Goal: Information Seeking & Learning: Learn about a topic

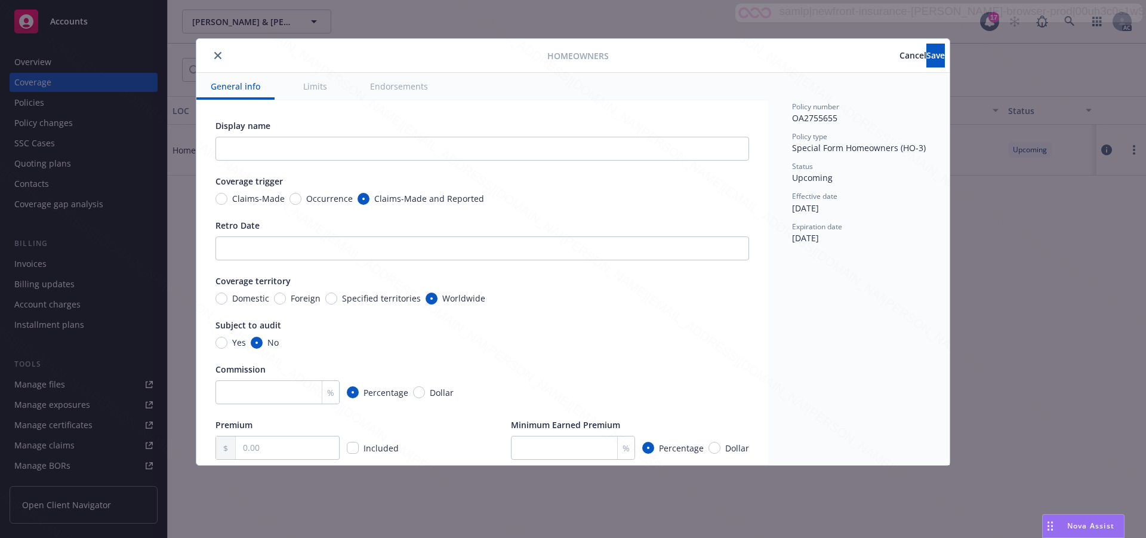
click at [390, 87] on button "Endorsements" at bounding box center [399, 86] width 87 height 27
type textarea "x"
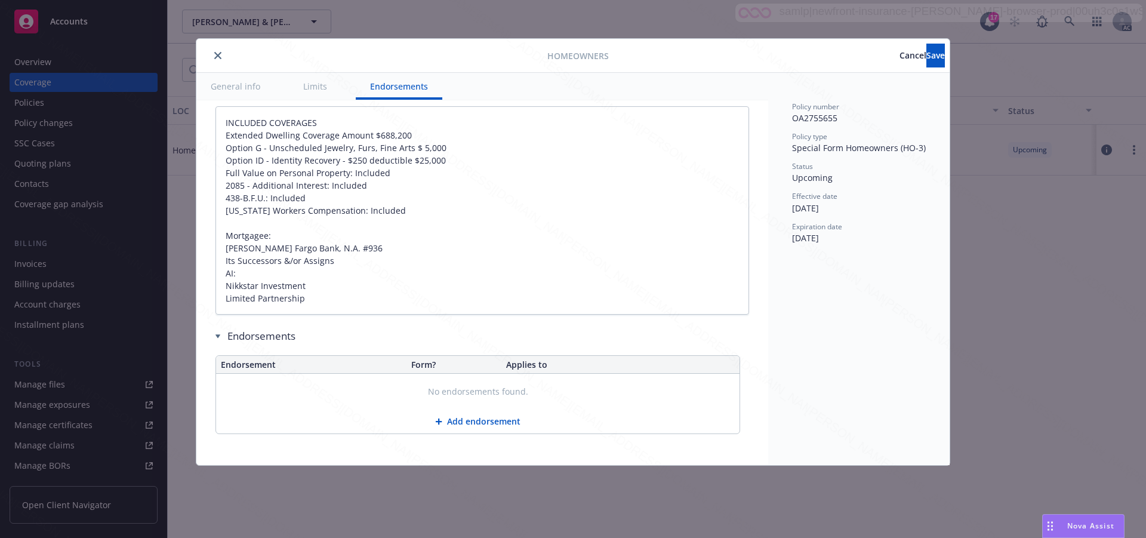
click at [899, 55] on span "Cancel" at bounding box center [912, 55] width 27 height 11
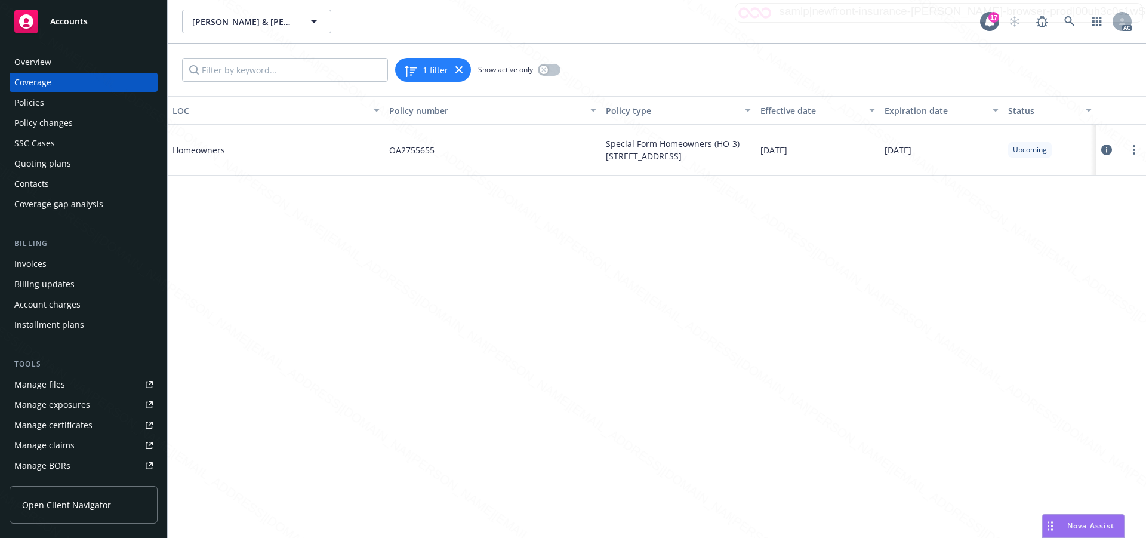
click at [849, 56] on div "1 filter Show active only" at bounding box center [657, 70] width 978 height 53
click at [1072, 21] on icon at bounding box center [1069, 21] width 11 height 11
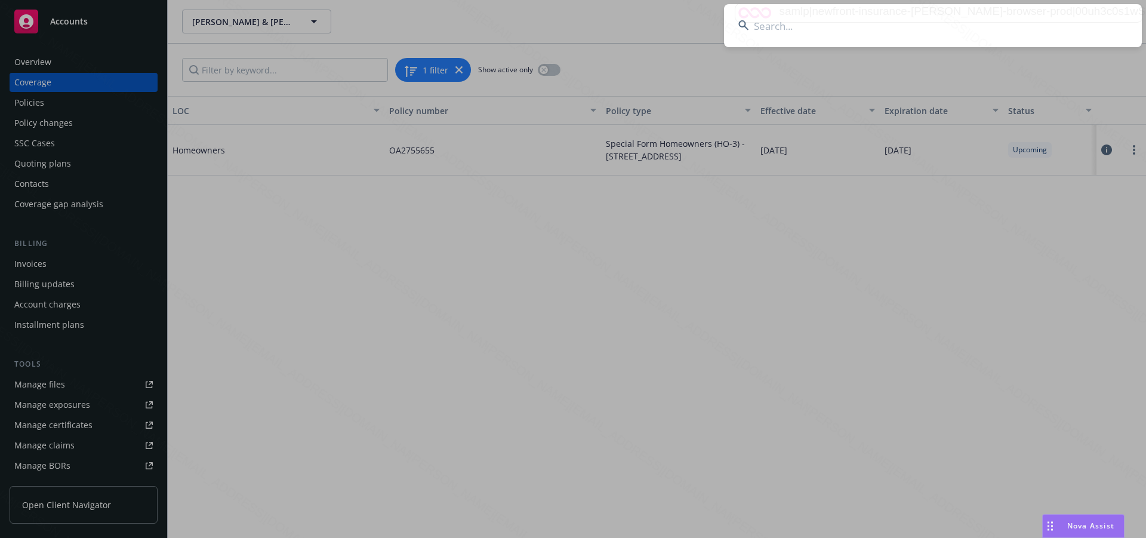
click at [761, 29] on input at bounding box center [933, 25] width 418 height 43
type input "[PERSON_NAME] and [PERSON_NAME]"
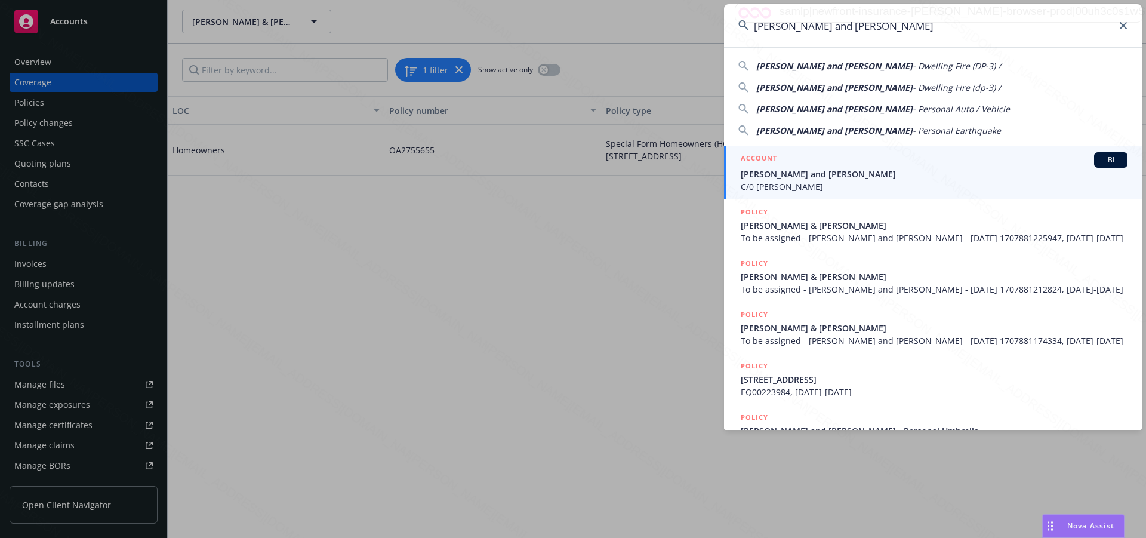
click at [787, 176] on span "[PERSON_NAME] and [PERSON_NAME]" at bounding box center [934, 174] width 387 height 13
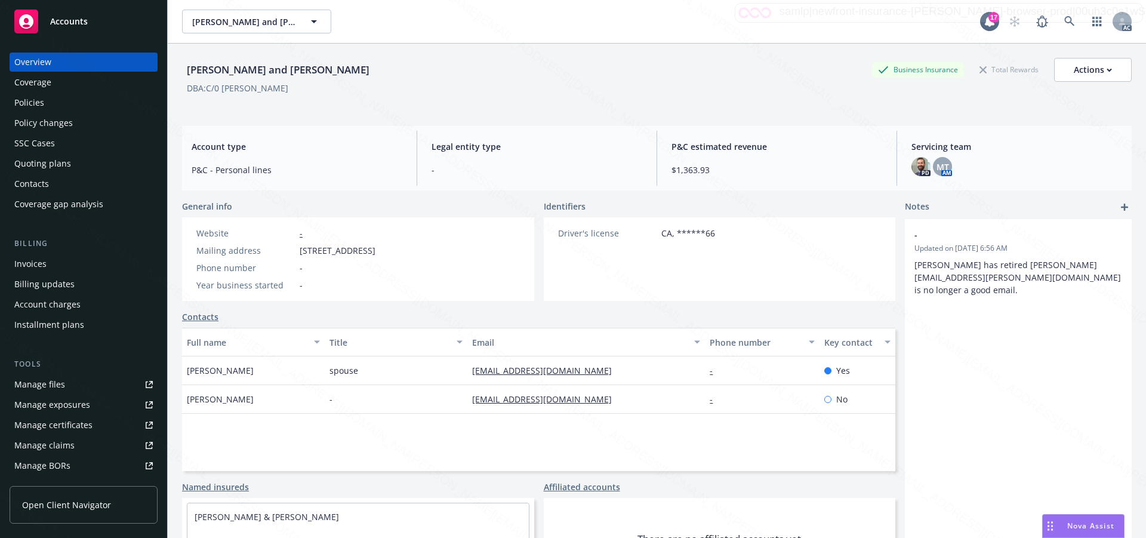
click at [22, 104] on div "Policies" at bounding box center [29, 102] width 30 height 19
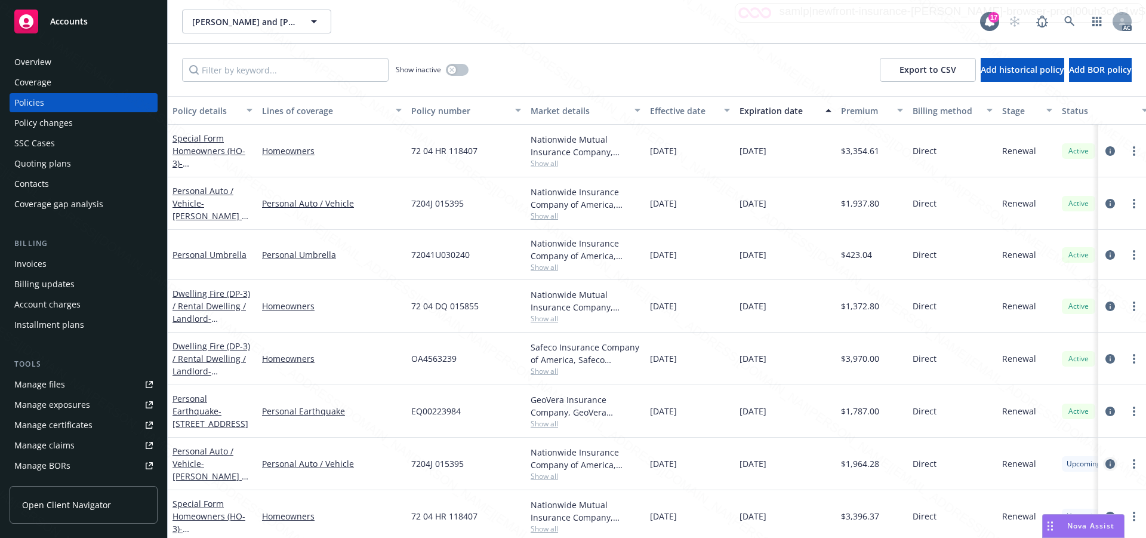
click at [1105, 461] on icon "circleInformation" at bounding box center [1110, 464] width 10 height 10
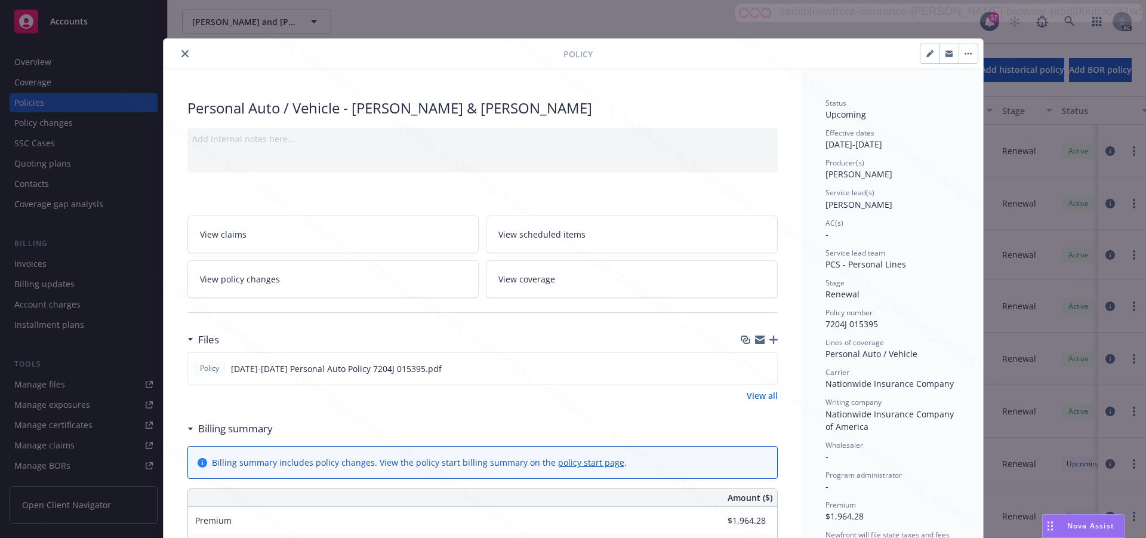
click at [905, 457] on div "Wholesaler -" at bounding box center [892, 451] width 134 height 23
click at [529, 233] on span "View scheduled items" at bounding box center [541, 234] width 87 height 13
click at [519, 275] on span "View coverage" at bounding box center [526, 279] width 57 height 13
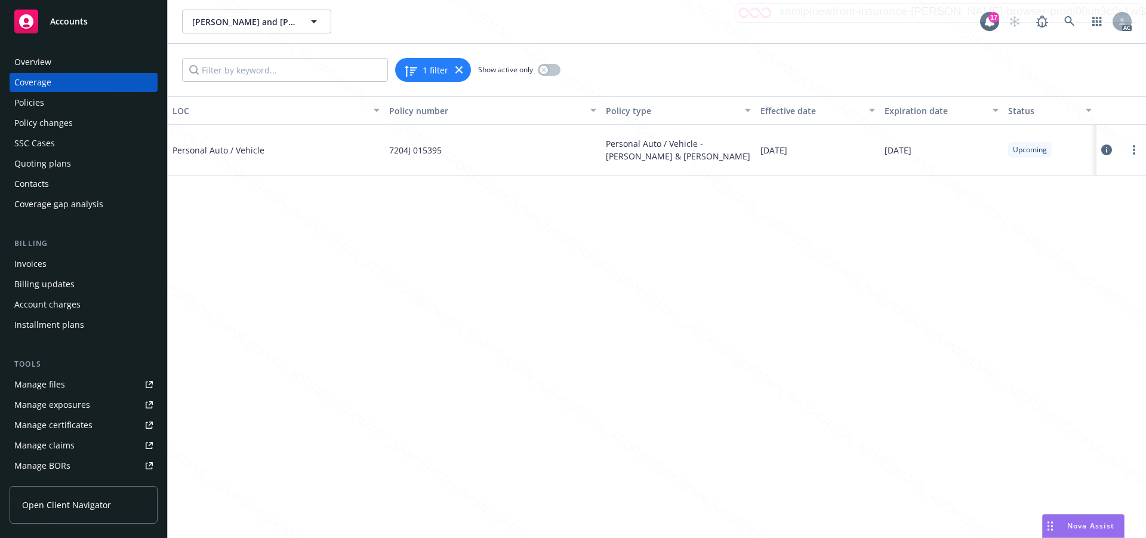
click at [1105, 146] on icon at bounding box center [1106, 149] width 11 height 11
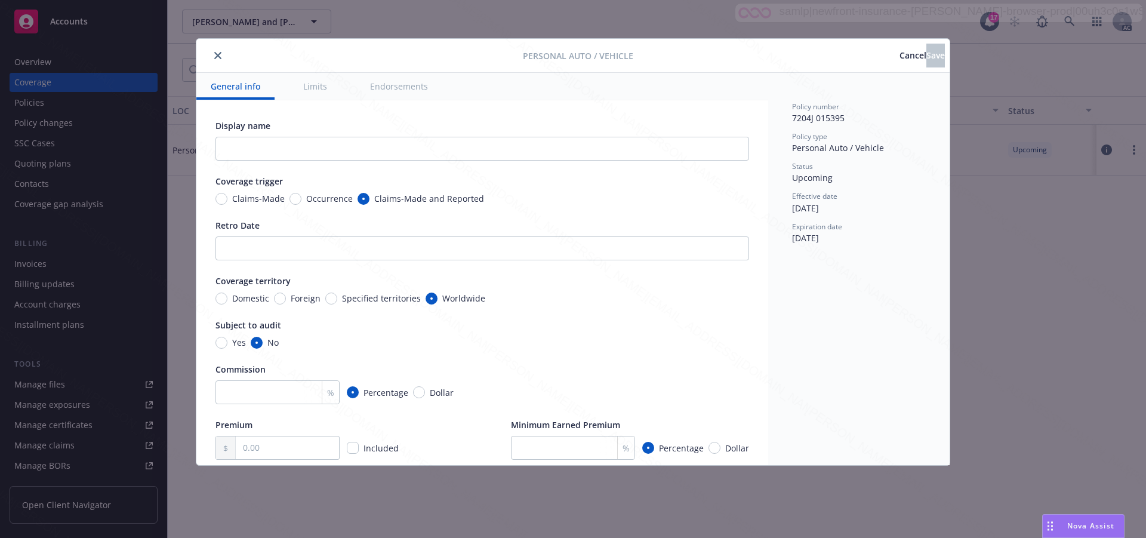
click at [408, 83] on button "Endorsements" at bounding box center [399, 86] width 87 height 27
type textarea "x"
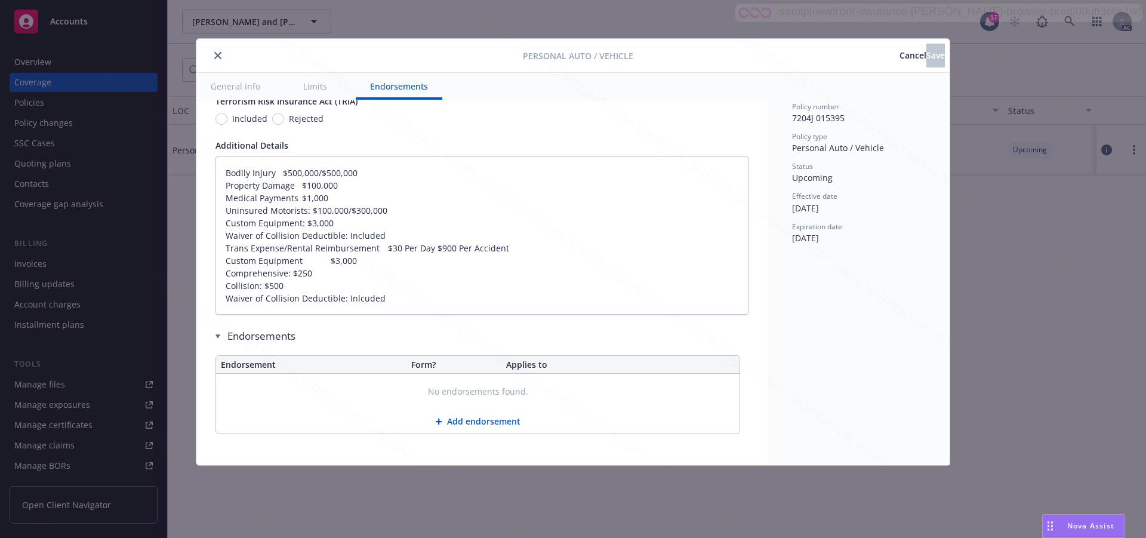
click at [201, 53] on div at bounding box center [362, 55] width 322 height 14
click at [199, 54] on div "Personal Auto / Vehicle Cancel Save" at bounding box center [572, 56] width 753 height 34
type textarea "x"
click at [899, 58] on span "Cancel" at bounding box center [912, 55] width 27 height 11
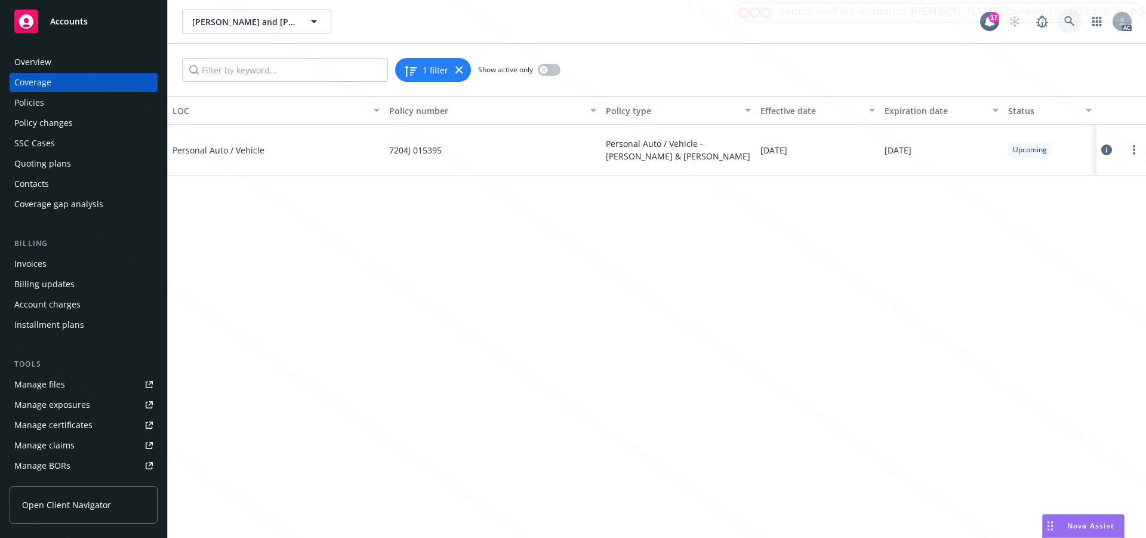
click at [1068, 17] on icon at bounding box center [1069, 21] width 10 height 10
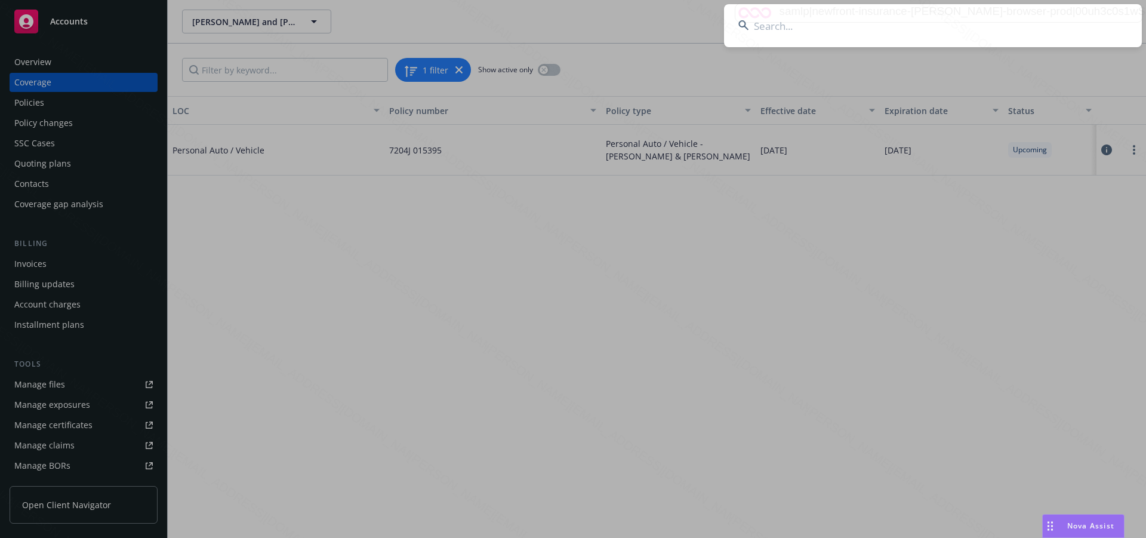
click at [798, 28] on input at bounding box center [933, 25] width 418 height 43
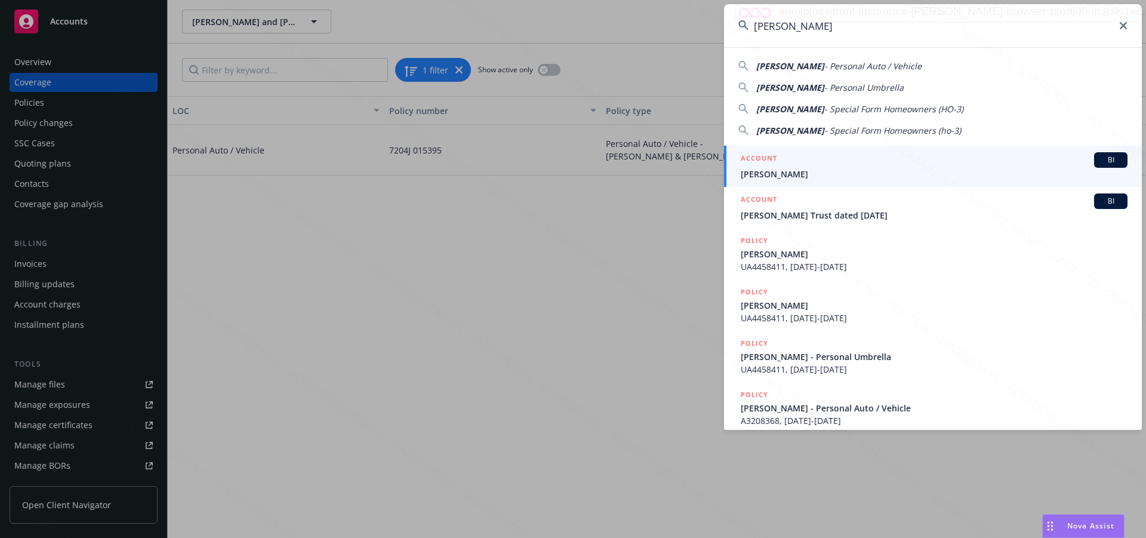
type input "[PERSON_NAME]"
click at [772, 171] on span "[PERSON_NAME]" at bounding box center [934, 174] width 387 height 13
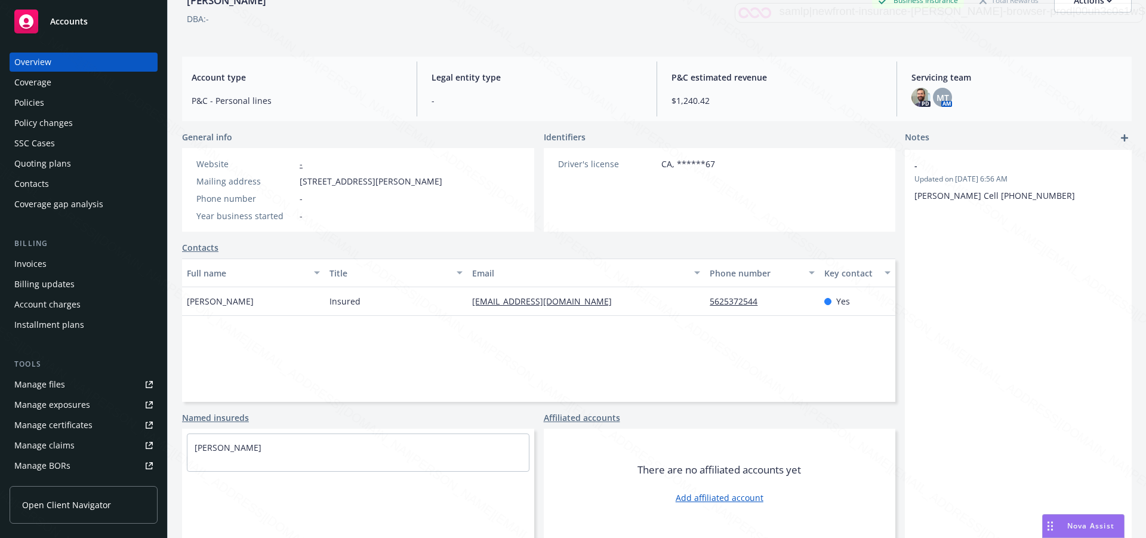
scroll to position [10, 0]
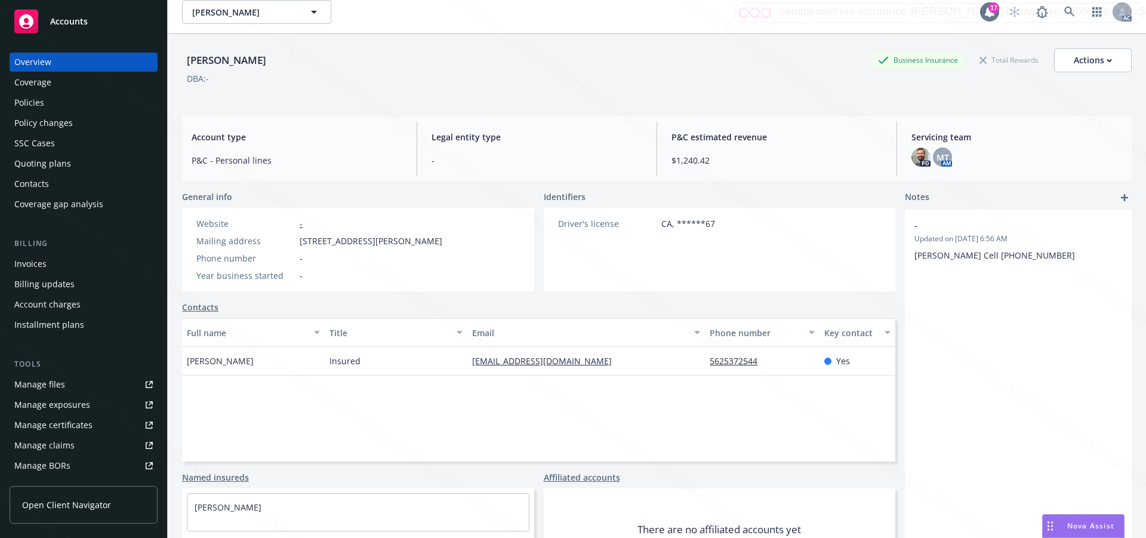
click at [37, 106] on div "Policies" at bounding box center [29, 102] width 30 height 19
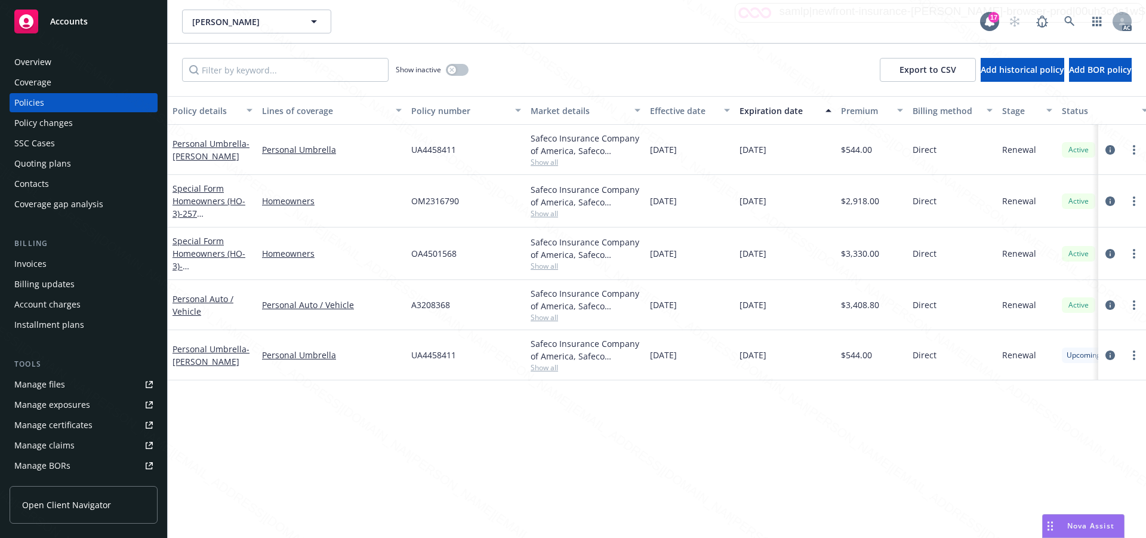
click at [35, 63] on div "Overview" at bounding box center [32, 62] width 37 height 19
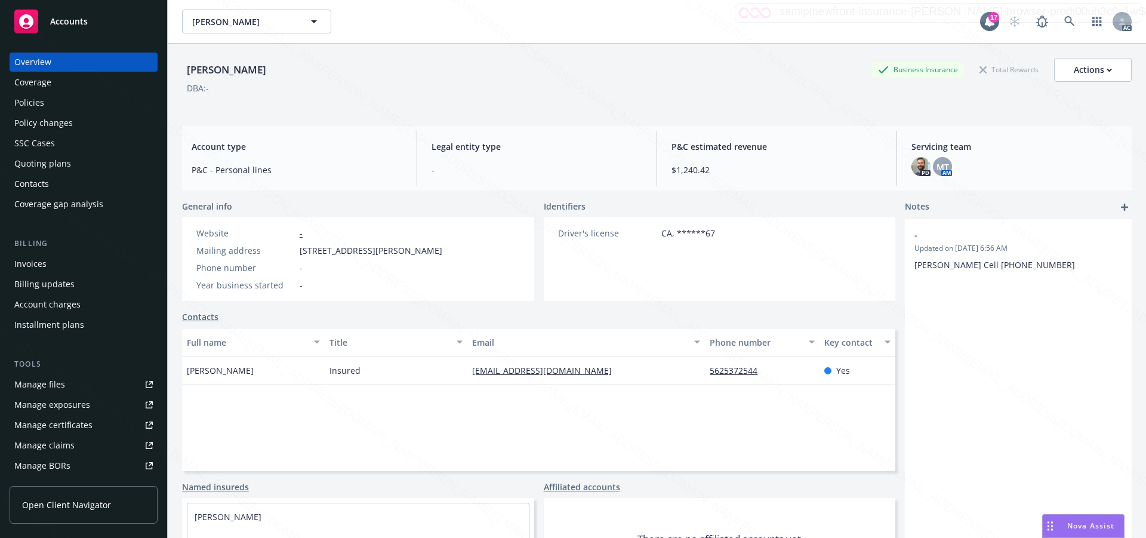
click at [29, 101] on div "Policies" at bounding box center [29, 102] width 30 height 19
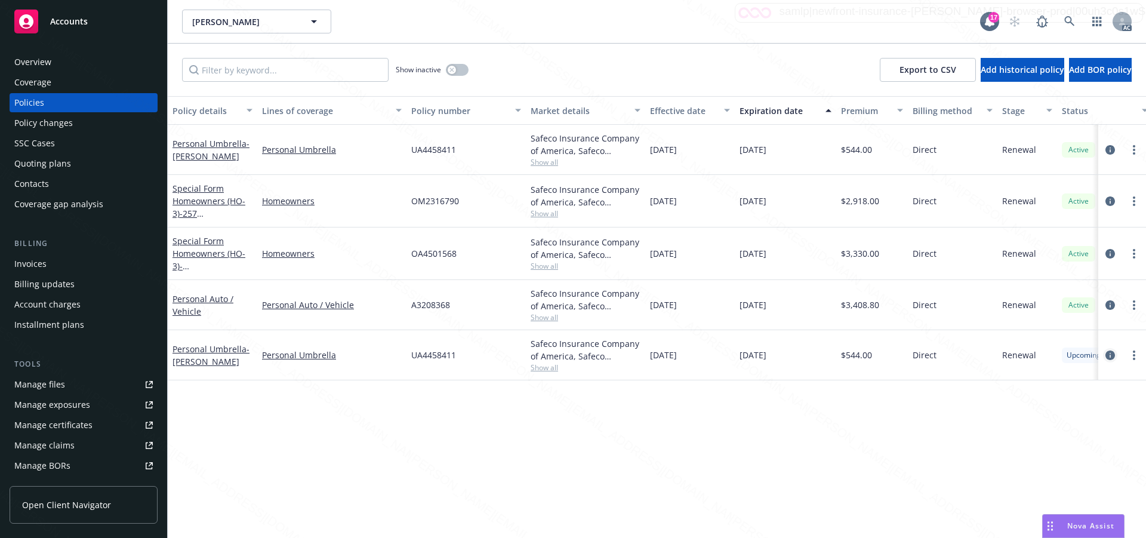
click at [1111, 355] on icon "circleInformation" at bounding box center [1110, 355] width 10 height 10
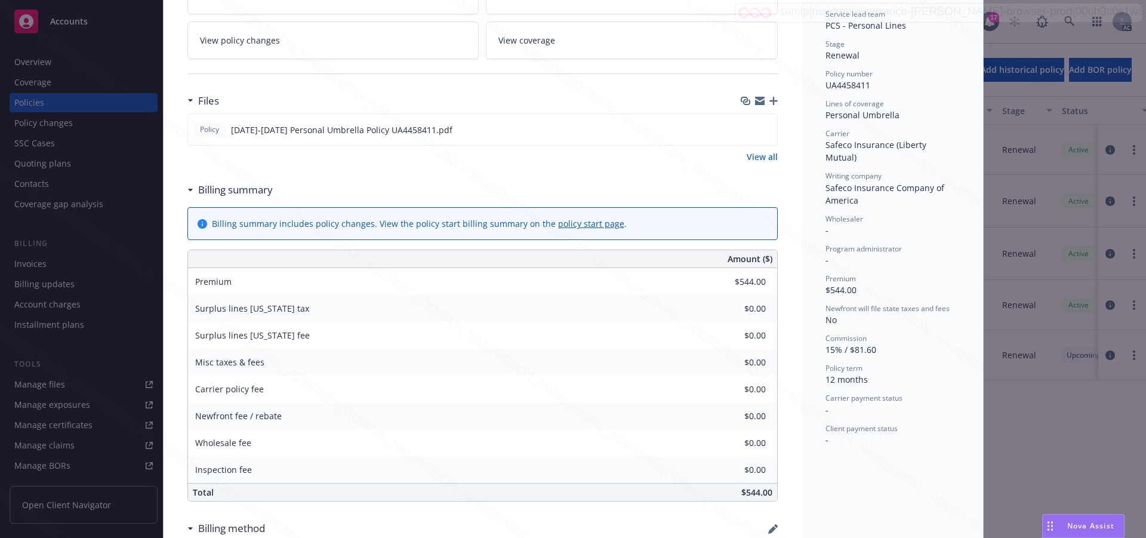
scroll to position [298, 0]
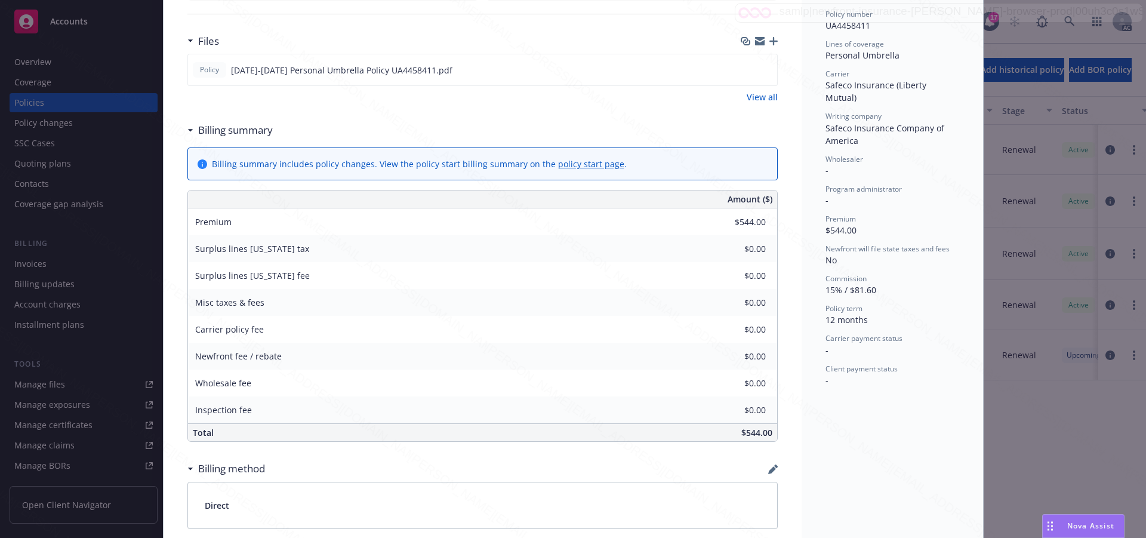
click at [868, 442] on div "Status Upcoming Effective dates [DATE] - [DATE] Producer(s) [PERSON_NAME] Servi…" at bounding box center [891, 282] width 181 height 1022
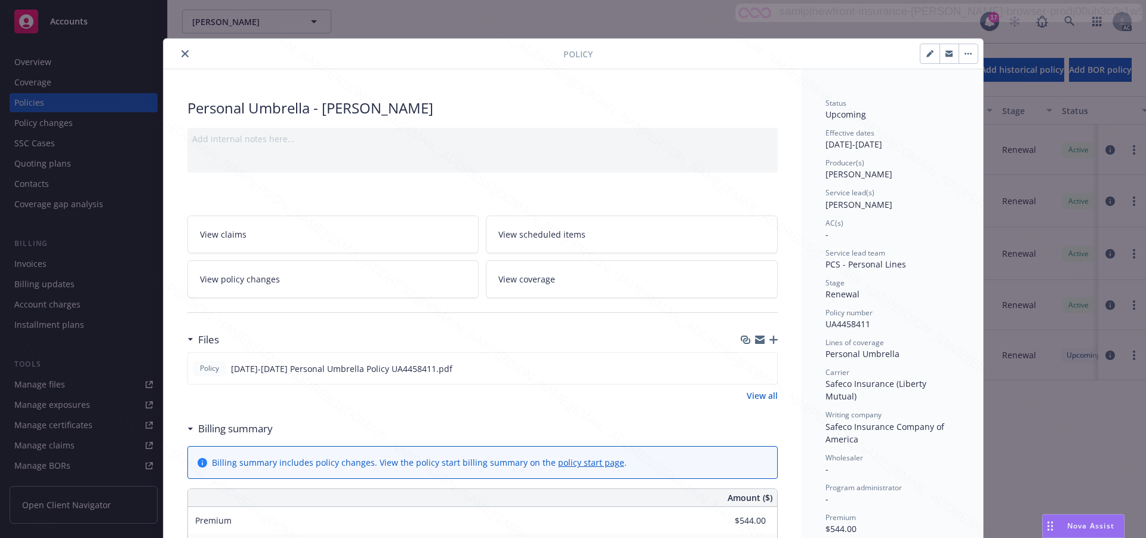
click at [544, 235] on span "View scheduled items" at bounding box center [541, 234] width 87 height 13
click at [535, 278] on span "View coverage" at bounding box center [526, 279] width 57 height 13
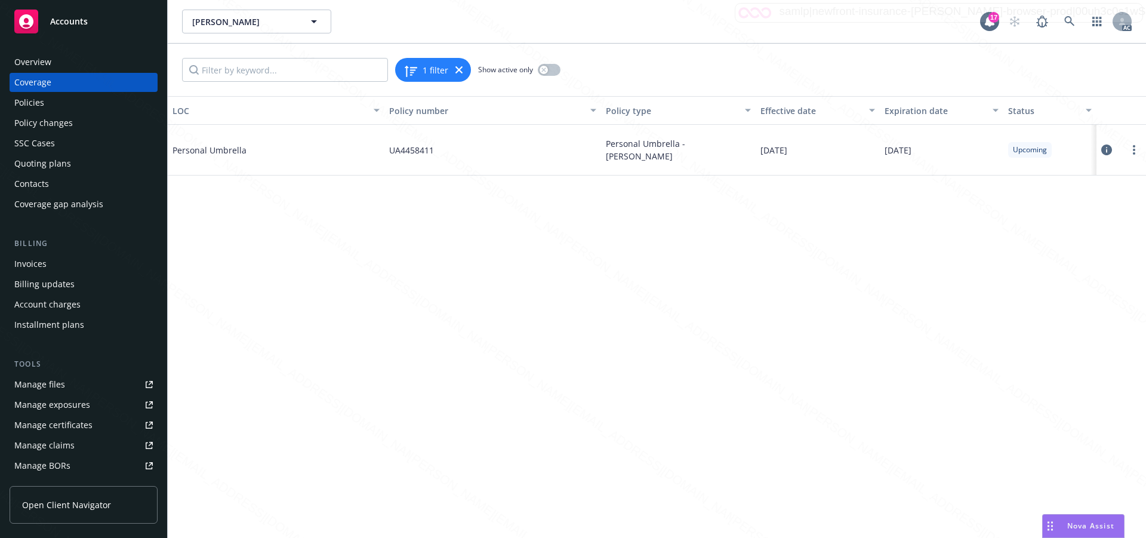
click at [1106, 149] on icon at bounding box center [1106, 149] width 11 height 11
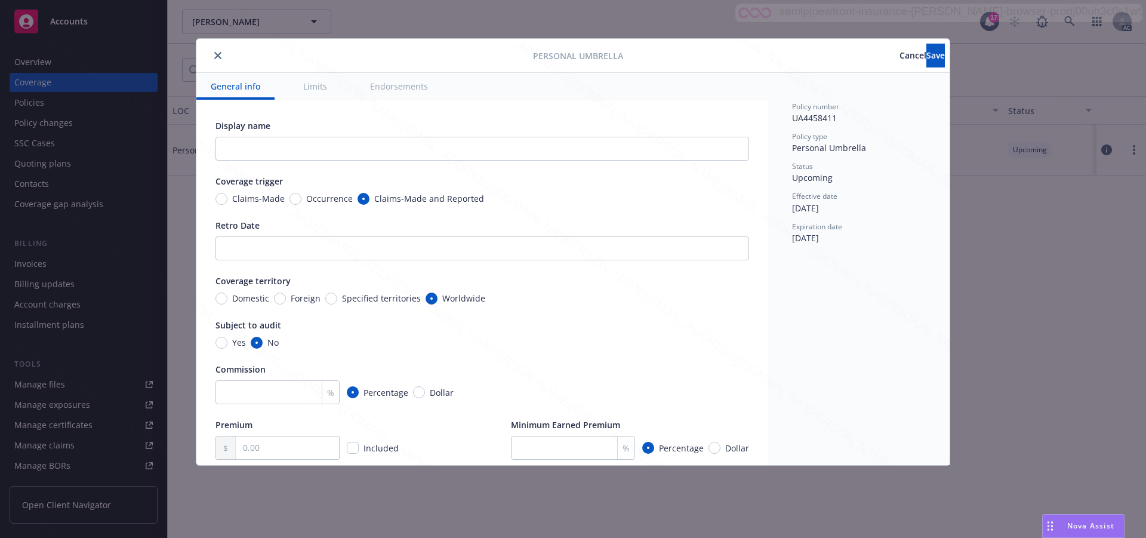
click at [404, 90] on button "Endorsements" at bounding box center [399, 86] width 87 height 27
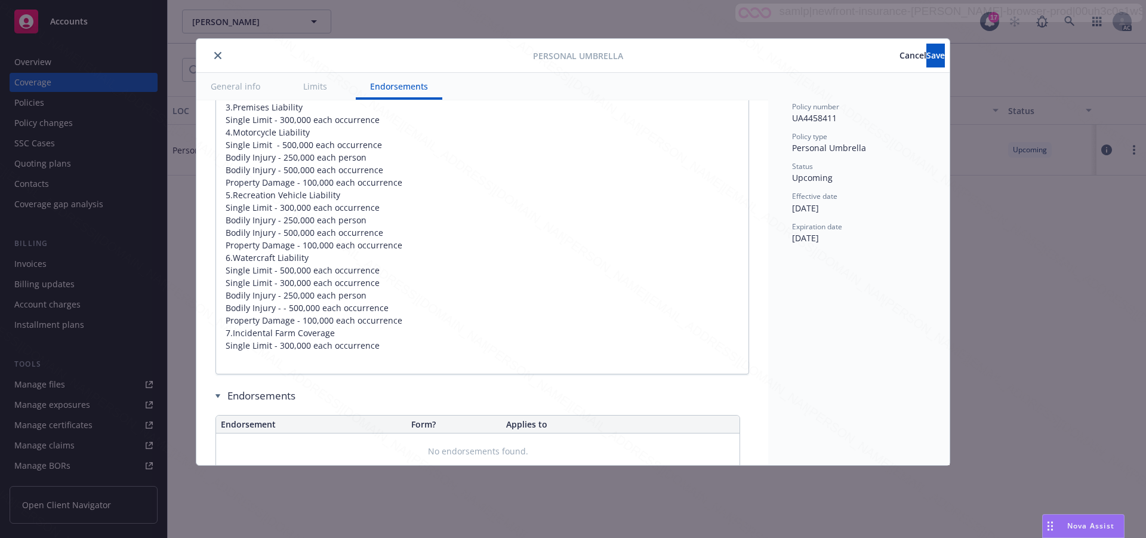
type textarea "x"
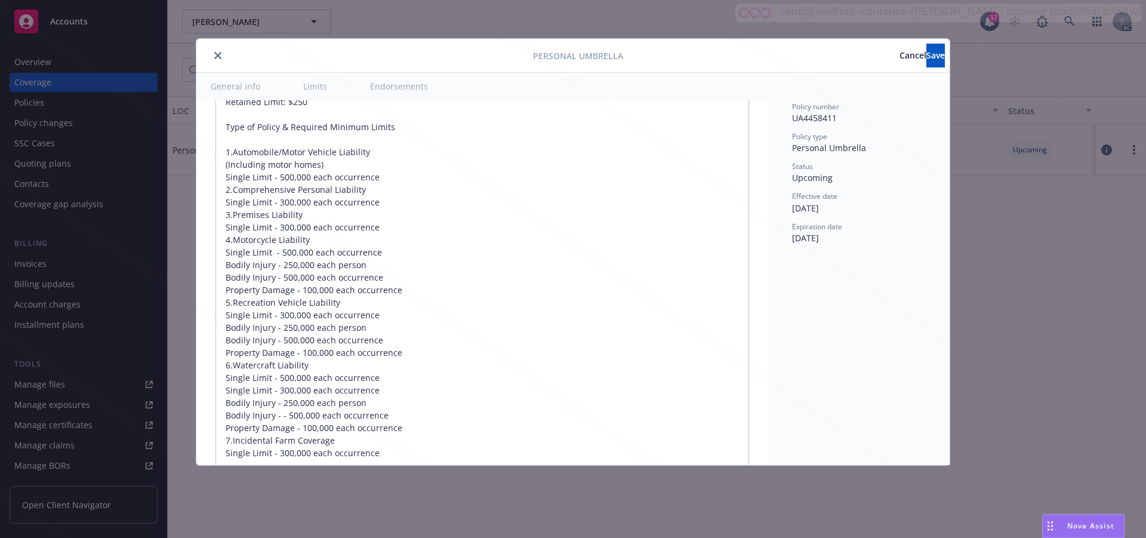
scroll to position [861, 0]
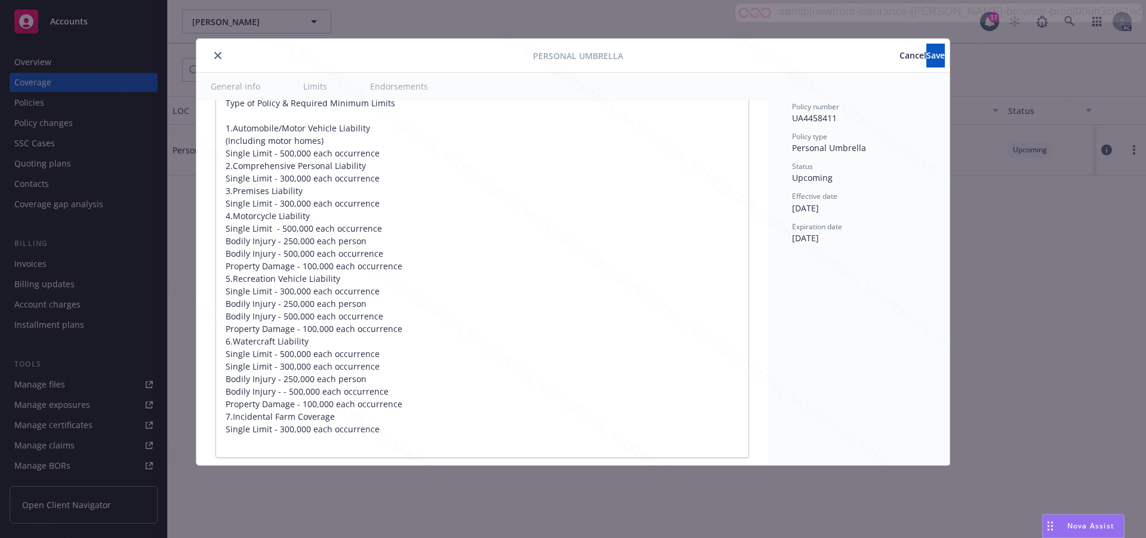
type textarea "x"
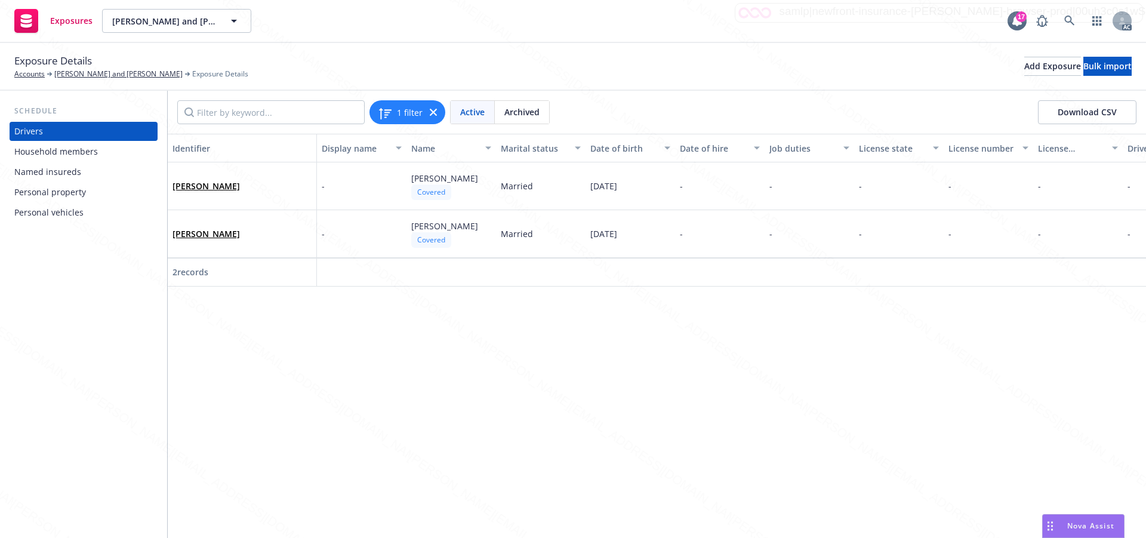
click at [58, 214] on div "Personal vehicles" at bounding box center [48, 212] width 69 height 19
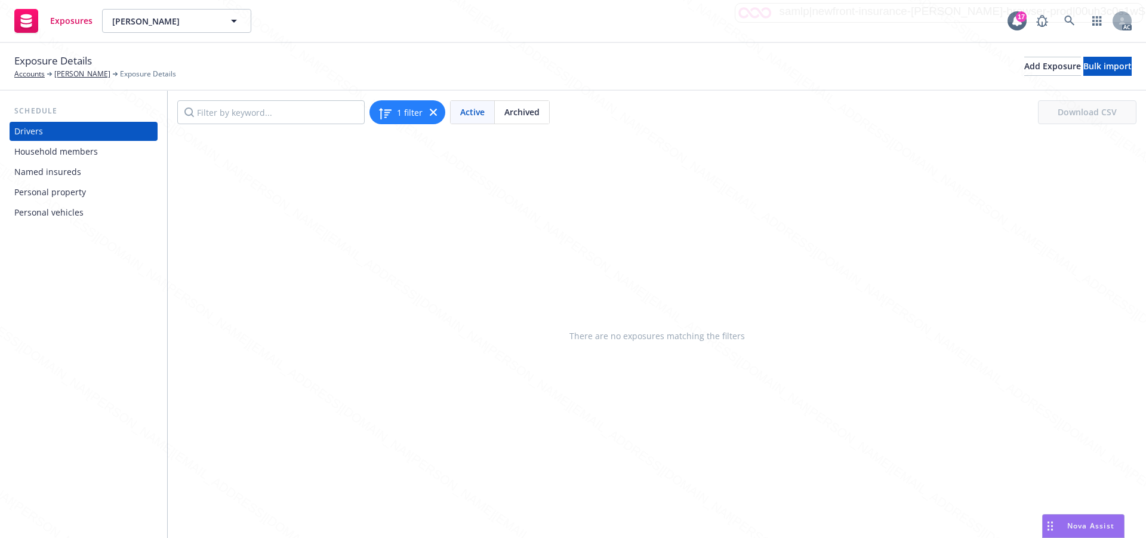
click at [66, 192] on div "Personal property" at bounding box center [50, 192] width 72 height 19
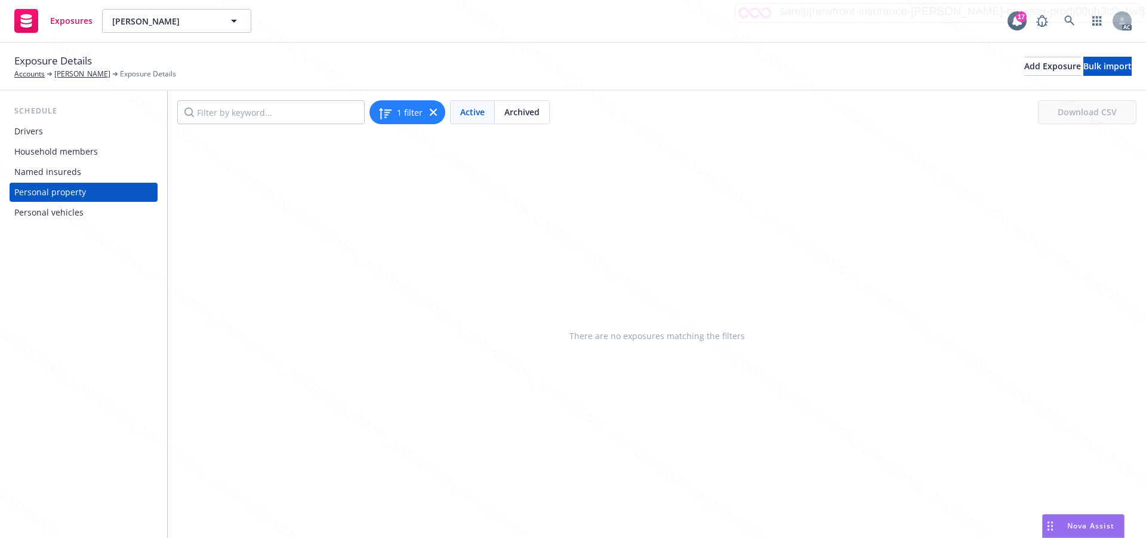
click at [65, 212] on div "Personal vehicles" at bounding box center [48, 212] width 69 height 19
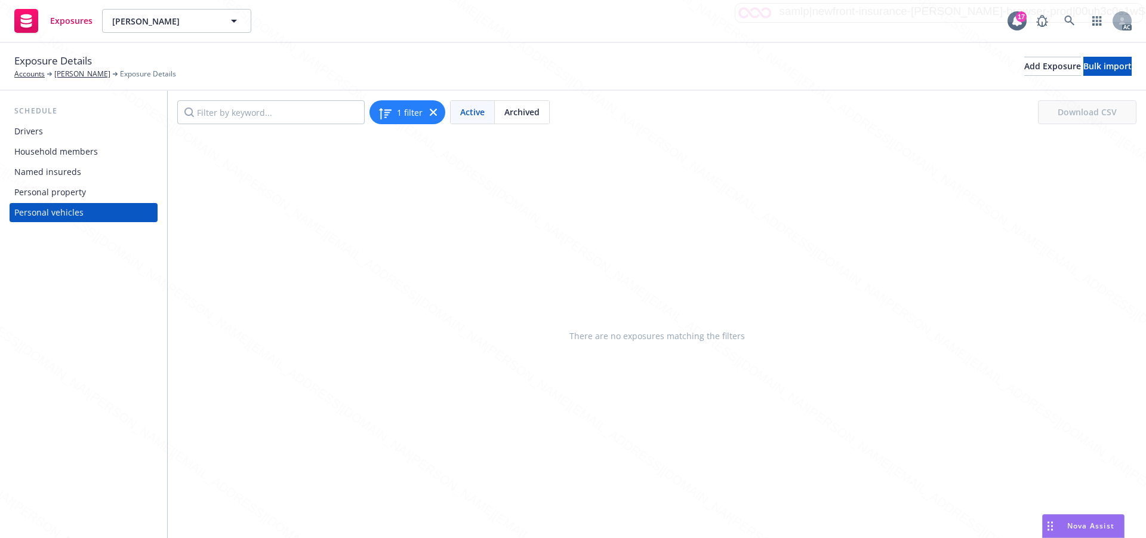
click at [51, 154] on div "Household members" at bounding box center [56, 151] width 84 height 19
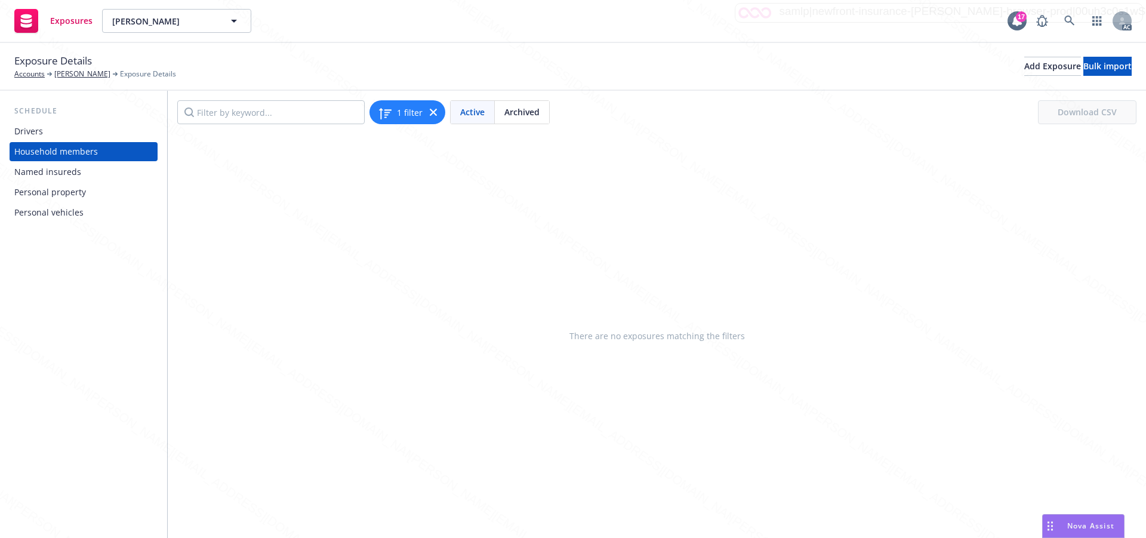
click at [24, 133] on div "Drivers" at bounding box center [28, 131] width 29 height 19
